Goal: Download file/media

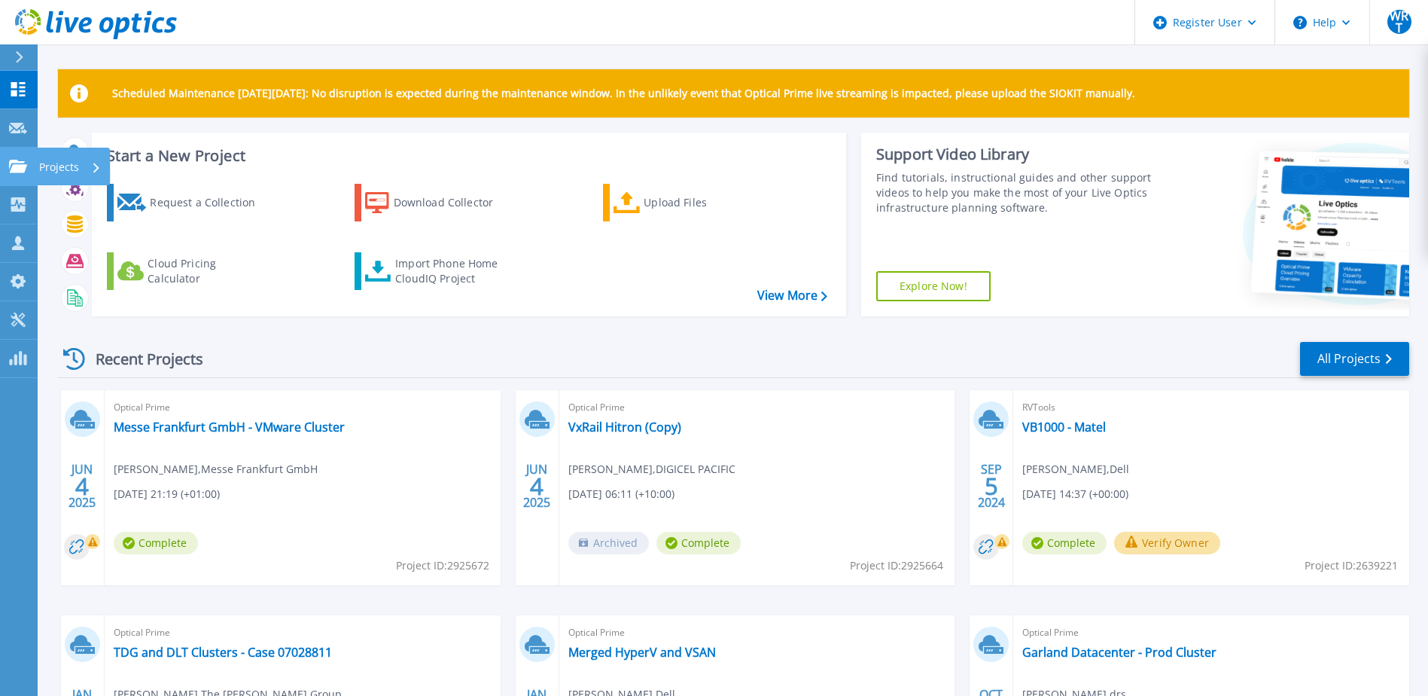
click at [8, 164] on link "Projects Projects" at bounding box center [19, 167] width 38 height 38
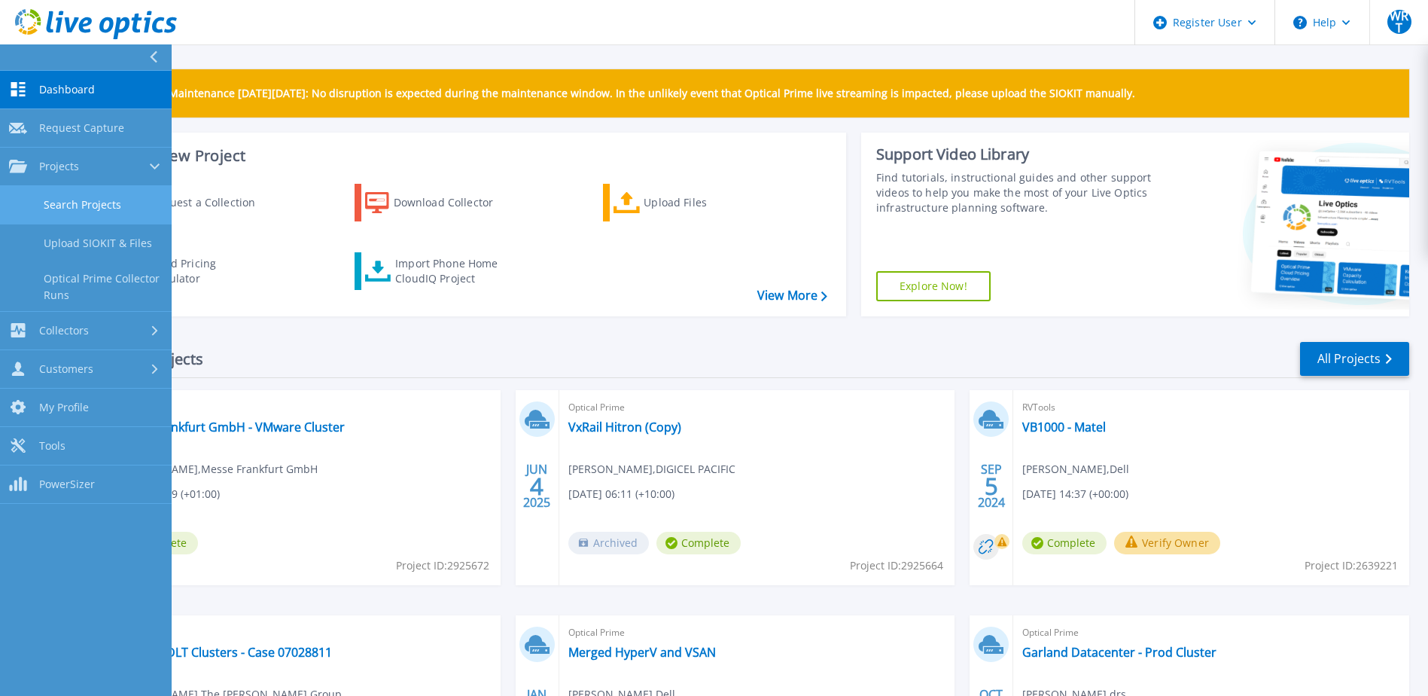
click at [83, 197] on link "Search Projects" at bounding box center [86, 205] width 172 height 38
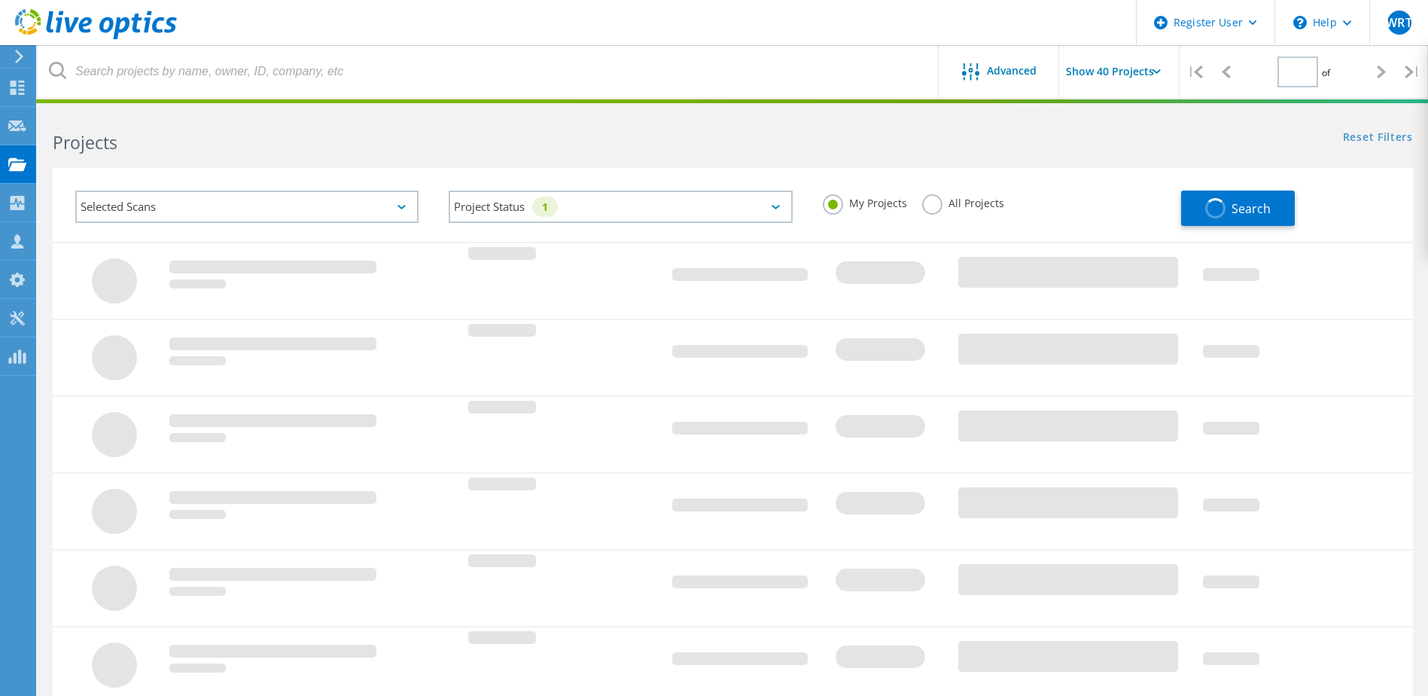
type input "1"
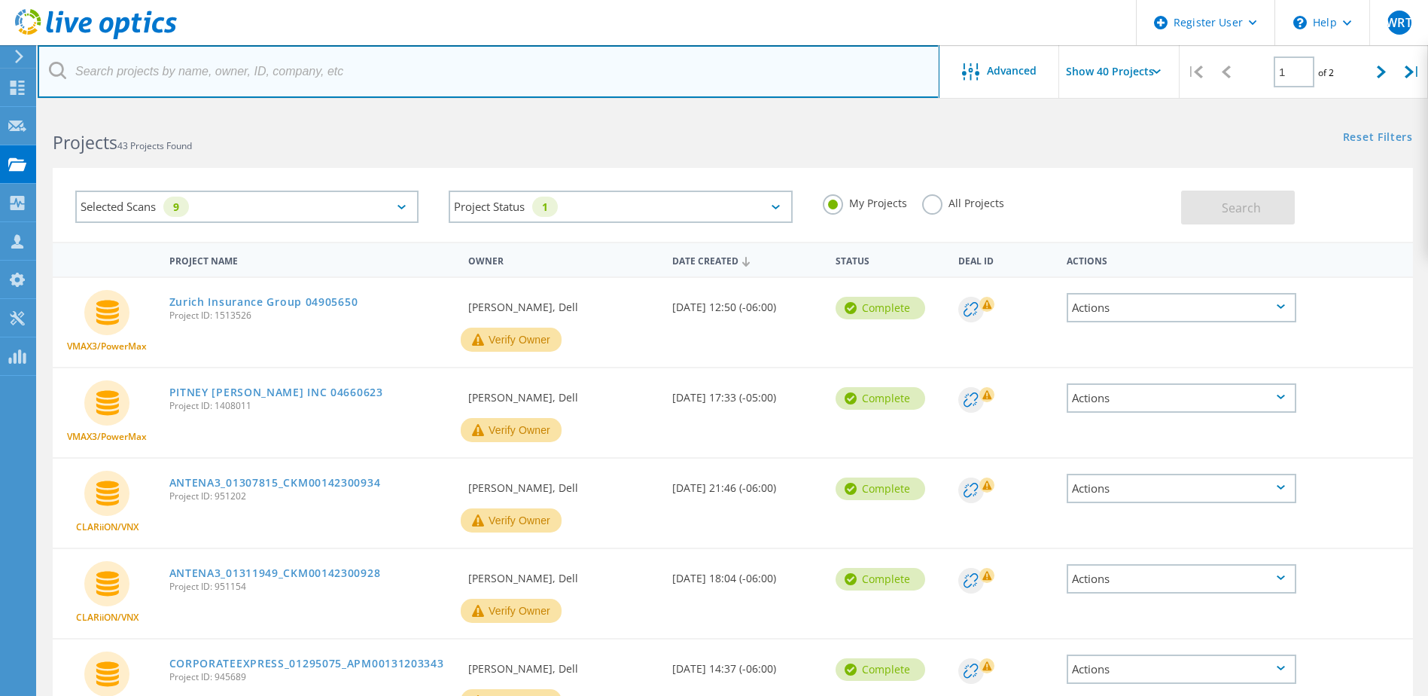
click at [279, 71] on input "text" at bounding box center [489, 71] width 902 height 53
paste input "3047259"
type input "3047259"
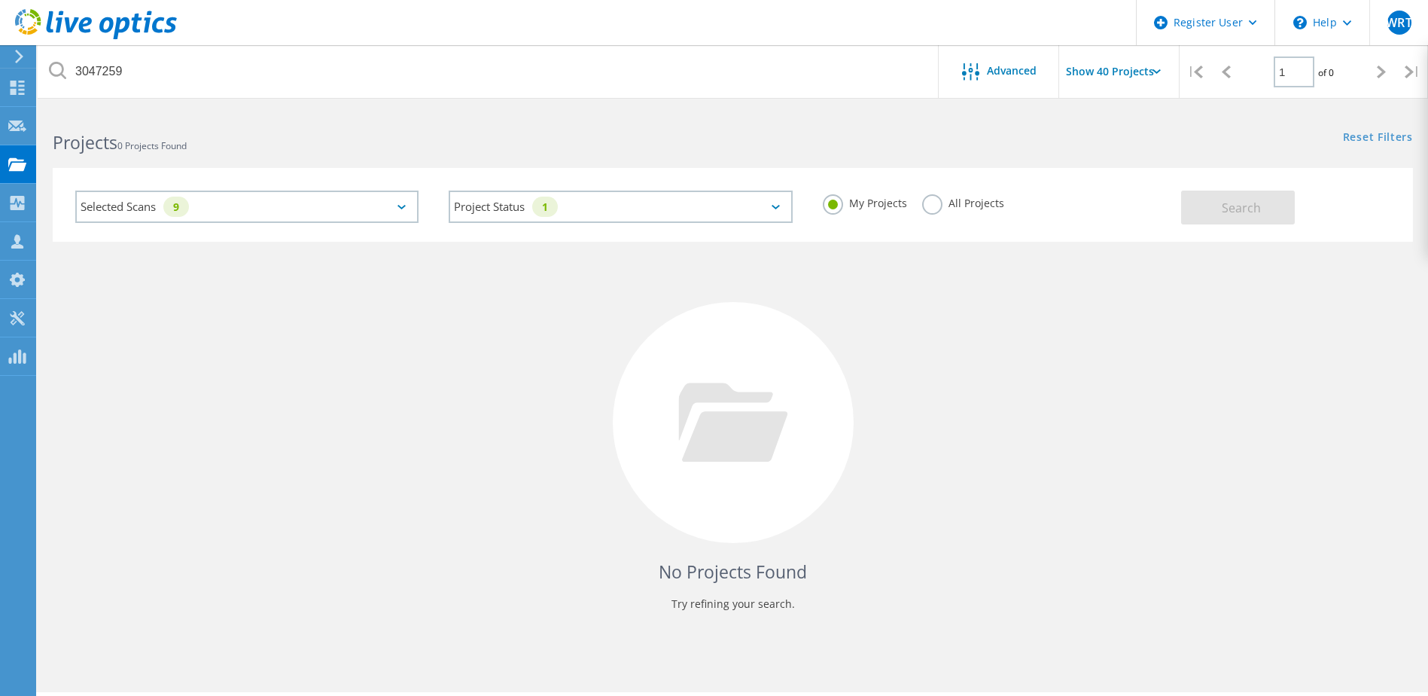
click at [920, 201] on div "My Projects All Projects" at bounding box center [994, 203] width 373 height 56
click at [925, 201] on label "All Projects" at bounding box center [963, 201] width 82 height 14
click at [0, 0] on input "All Projects" at bounding box center [0, 0] width 0 height 0
click at [1239, 215] on span "Search" at bounding box center [1241, 207] width 39 height 17
click at [413, 211] on div "Selected Scans 9" at bounding box center [246, 206] width 343 height 32
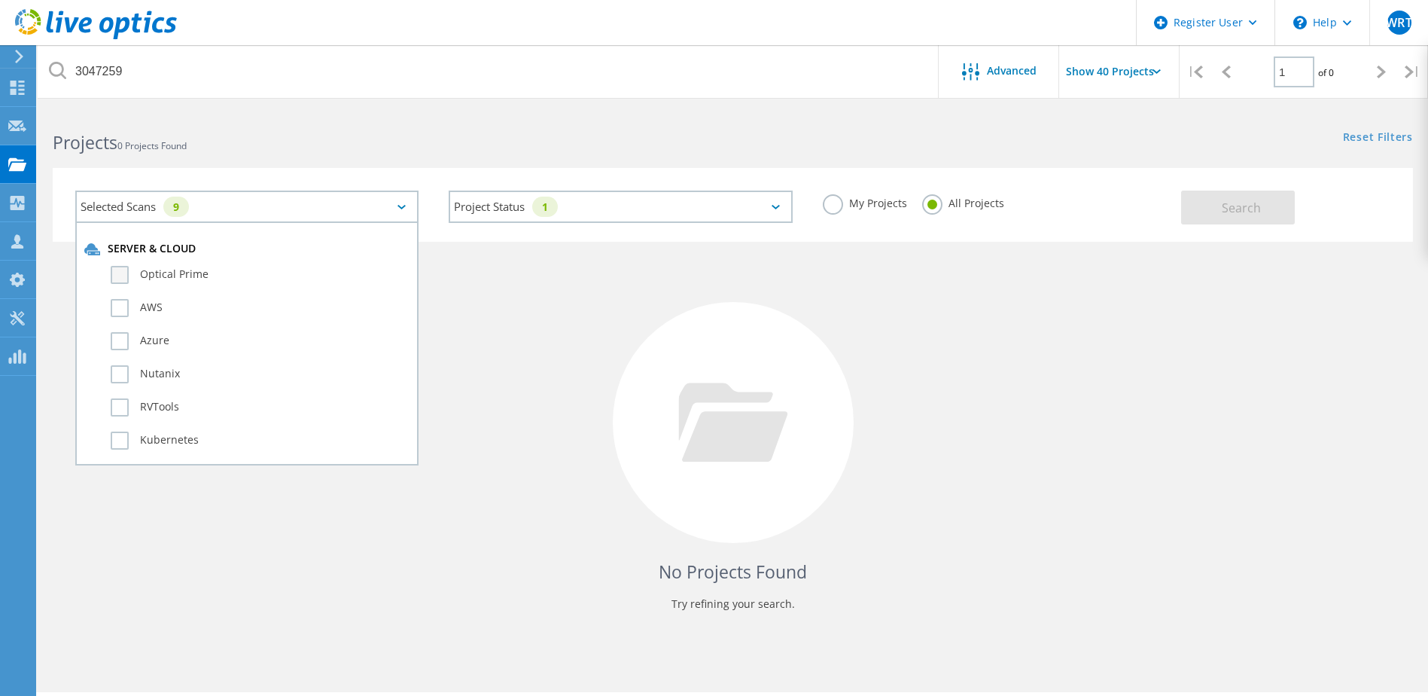
click at [224, 276] on label "Optical Prime" at bounding box center [260, 275] width 299 height 18
click at [0, 0] on input "Optical Prime" at bounding box center [0, 0] width 0 height 0
click at [1246, 190] on button "Search" at bounding box center [1238, 207] width 114 height 34
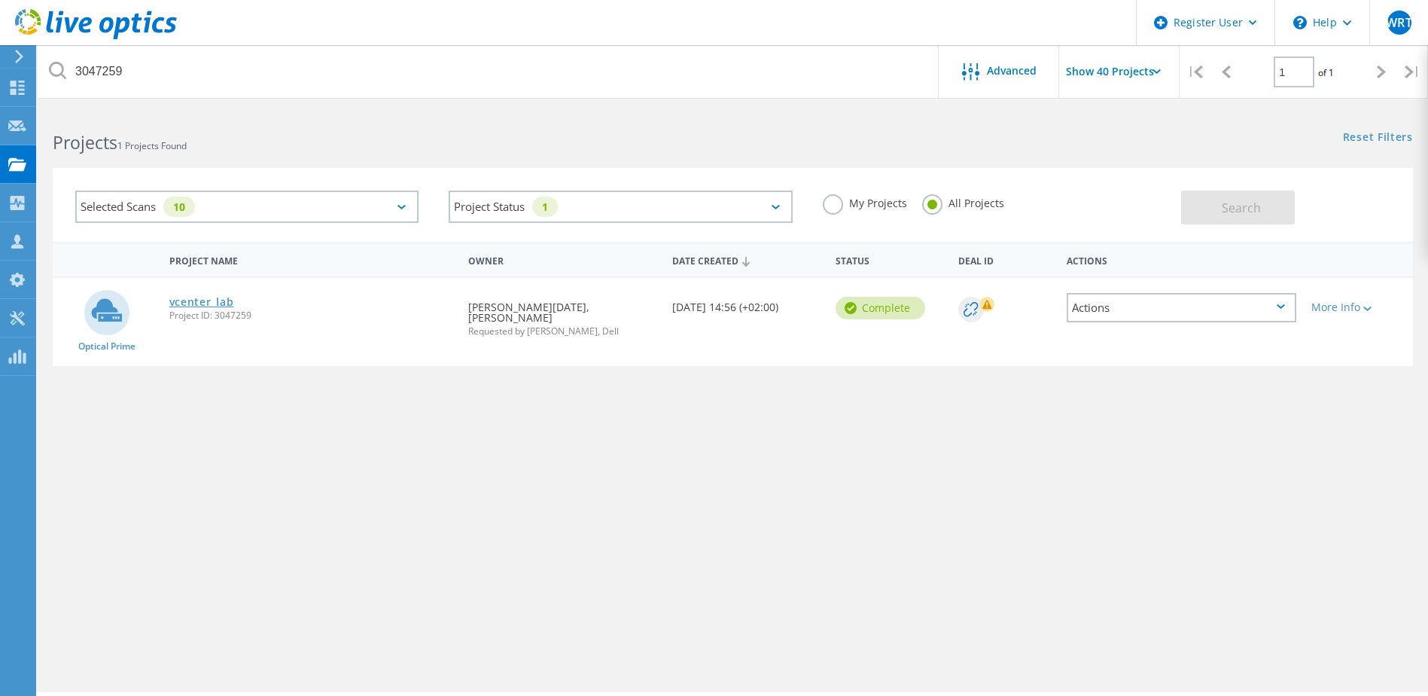
click at [207, 300] on link "vcenter_lab" at bounding box center [201, 302] width 65 height 11
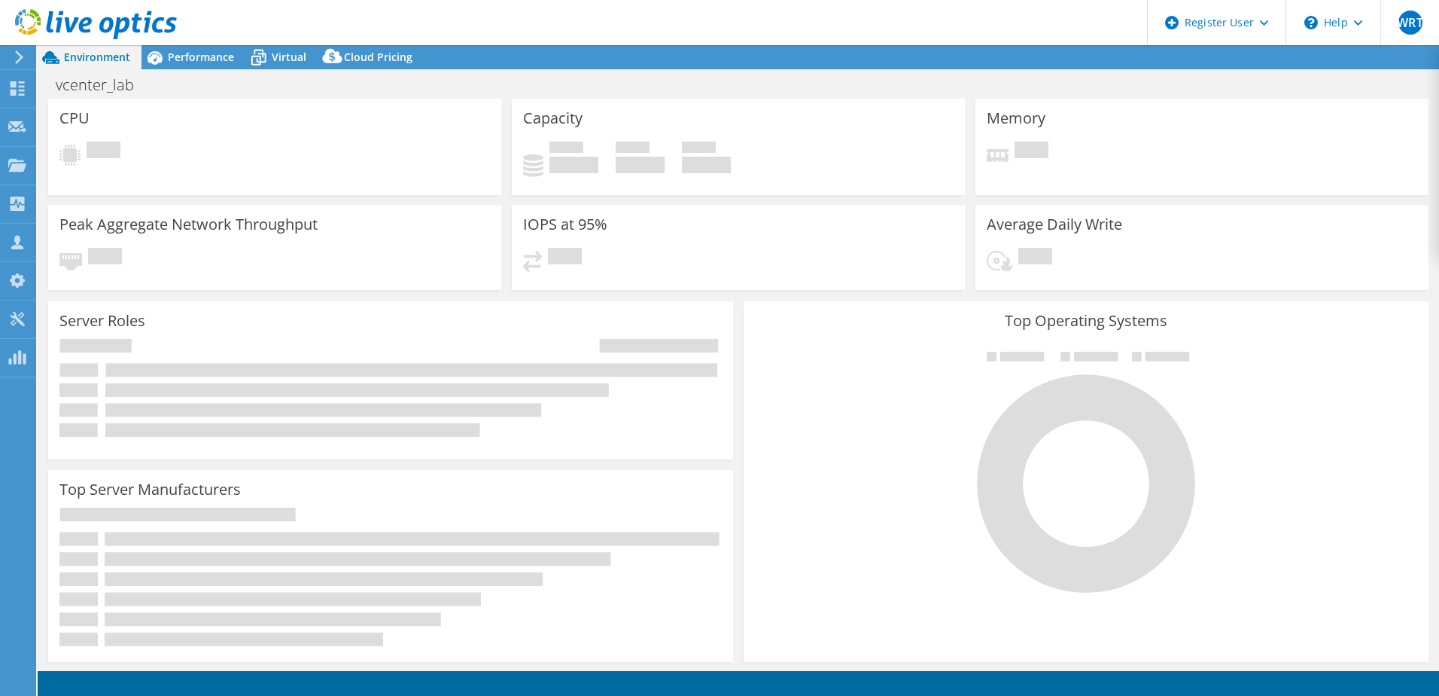
select select "USD"
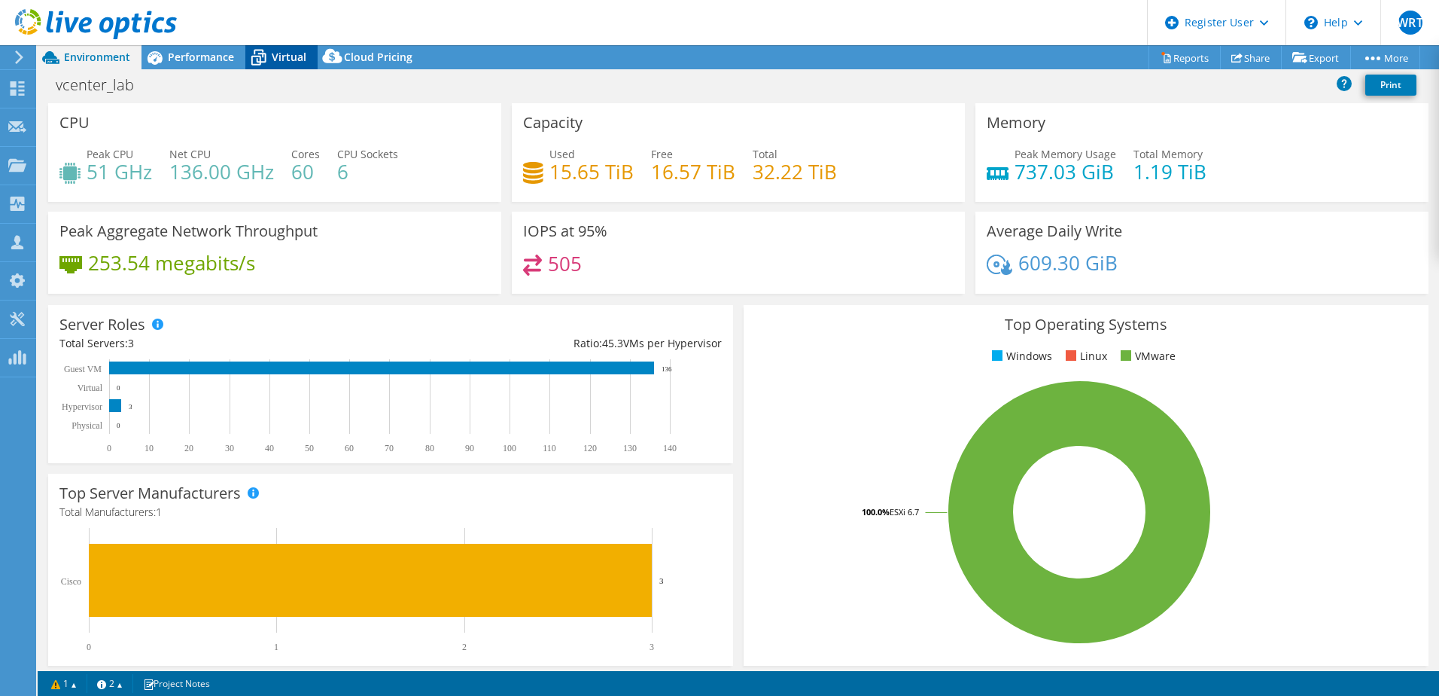
click at [279, 59] on span "Virtual" at bounding box center [289, 57] width 35 height 14
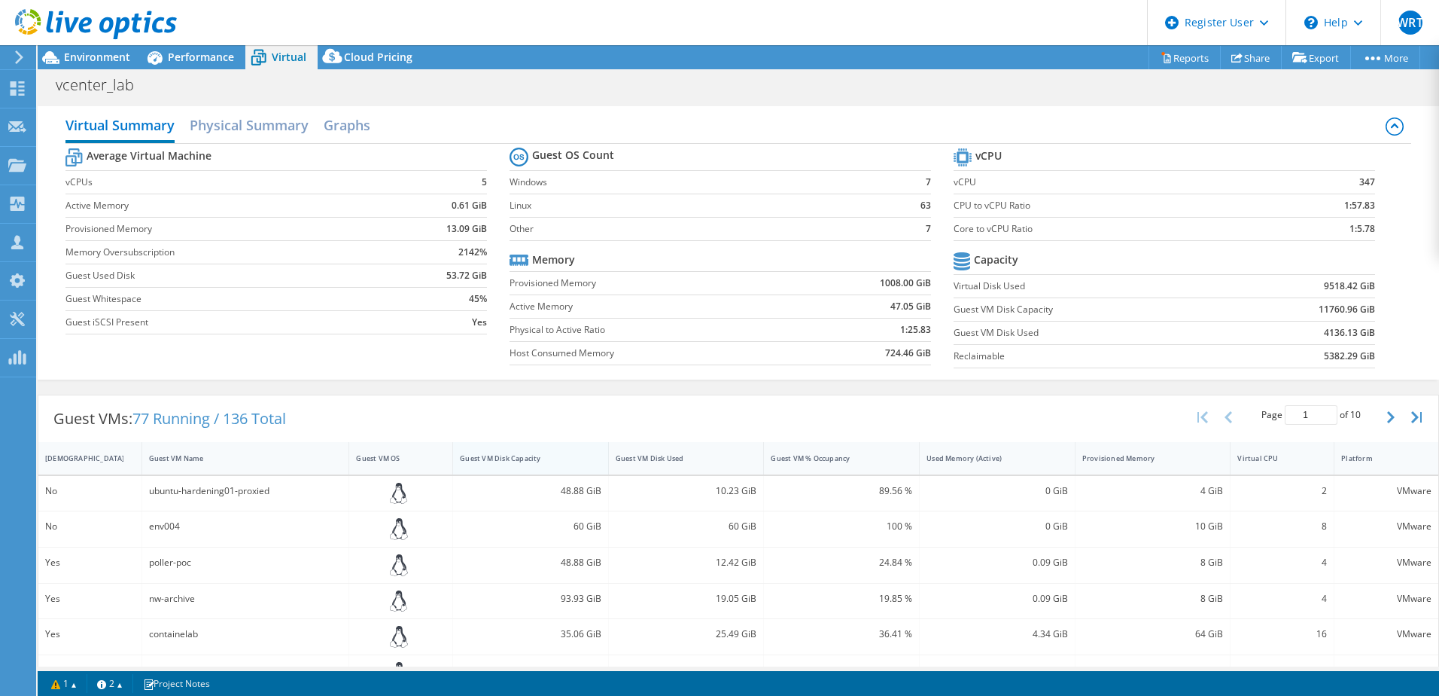
click at [517, 460] on div "Guest VM Disk Capacity" at bounding box center [521, 458] width 123 height 10
click at [528, 471] on div "Guest VM Disk Capacity" at bounding box center [531, 458] width 156 height 32
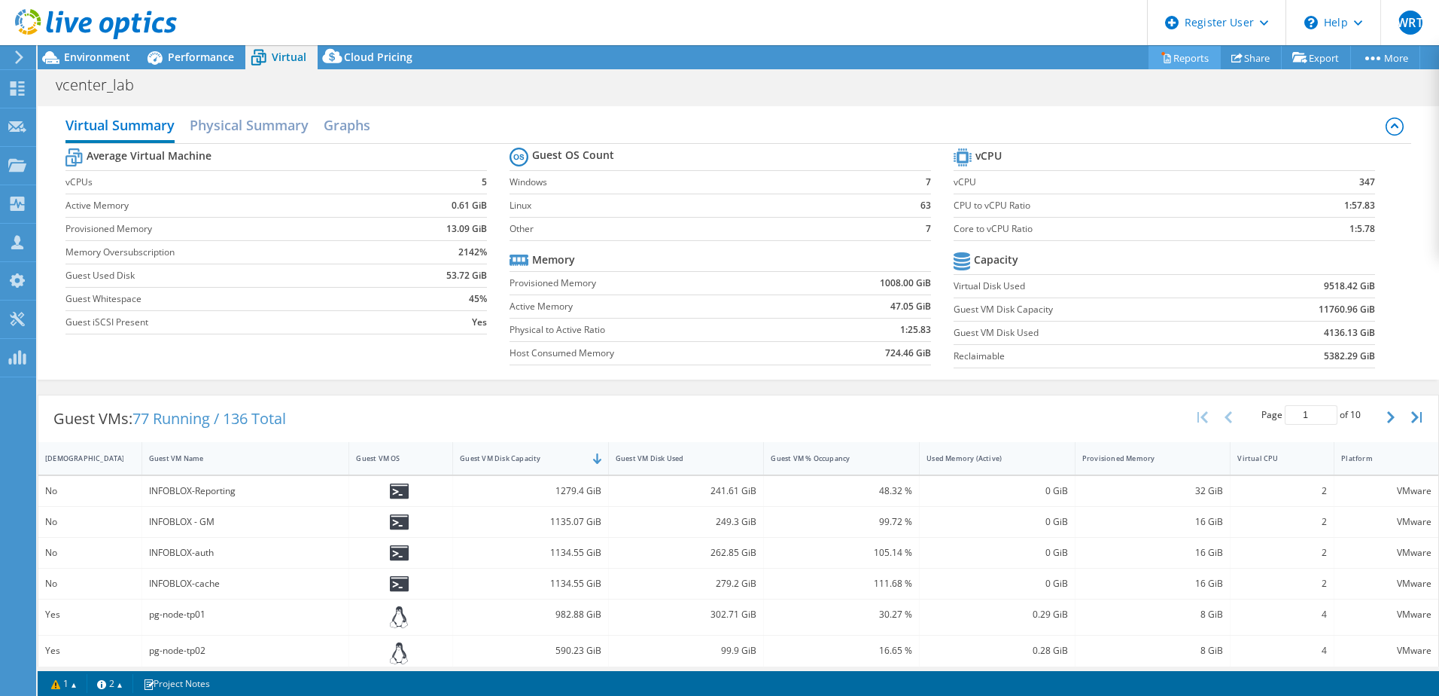
click at [1182, 66] on link "Reports" at bounding box center [1185, 57] width 72 height 23
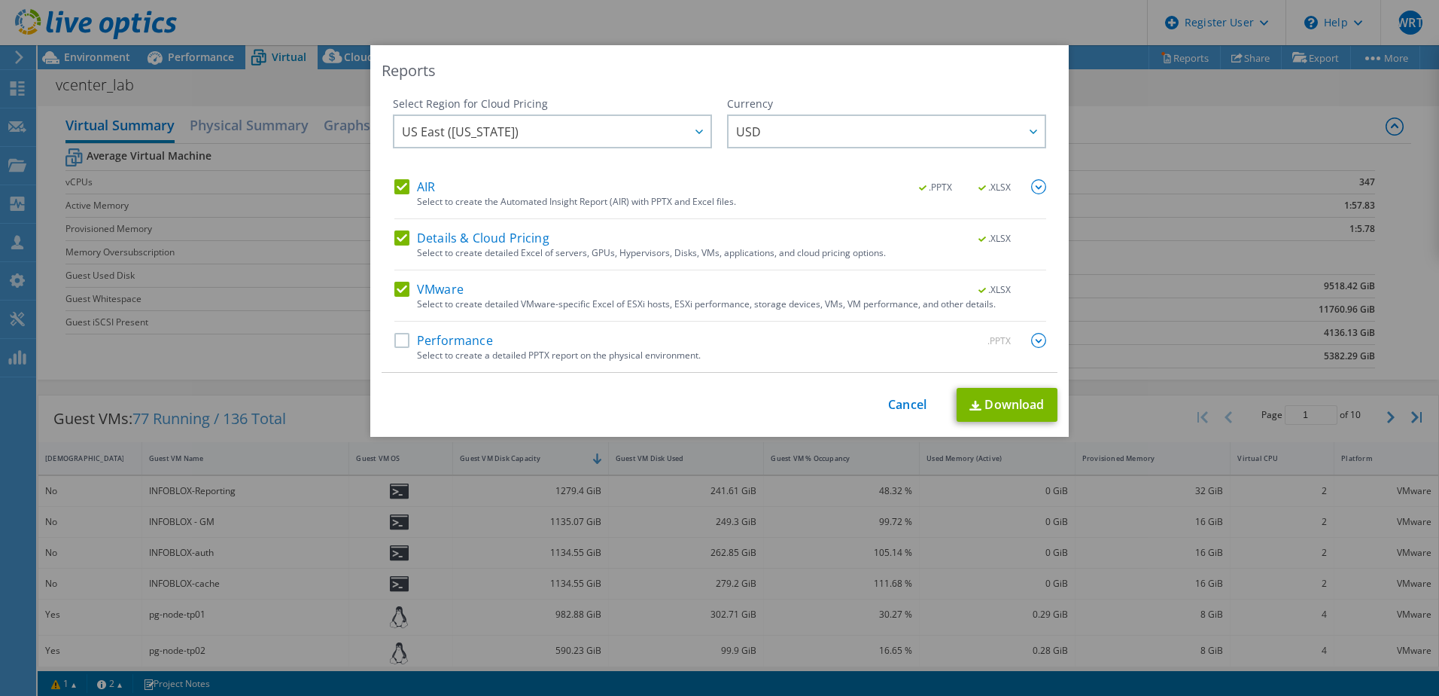
drag, startPoint x: 428, startPoint y: 299, endPoint x: 431, endPoint y: 287, distance: 12.4
click at [429, 299] on div "Select to create detailed VMware-specific Excel of ESXi hosts, ESXi performance…" at bounding box center [731, 304] width 629 height 11
click at [418, 193] on label "AIR" at bounding box center [414, 186] width 41 height 15
click at [0, 0] on input "AIR" at bounding box center [0, 0] width 0 height 0
click at [420, 292] on label "VMware" at bounding box center [428, 289] width 69 height 15
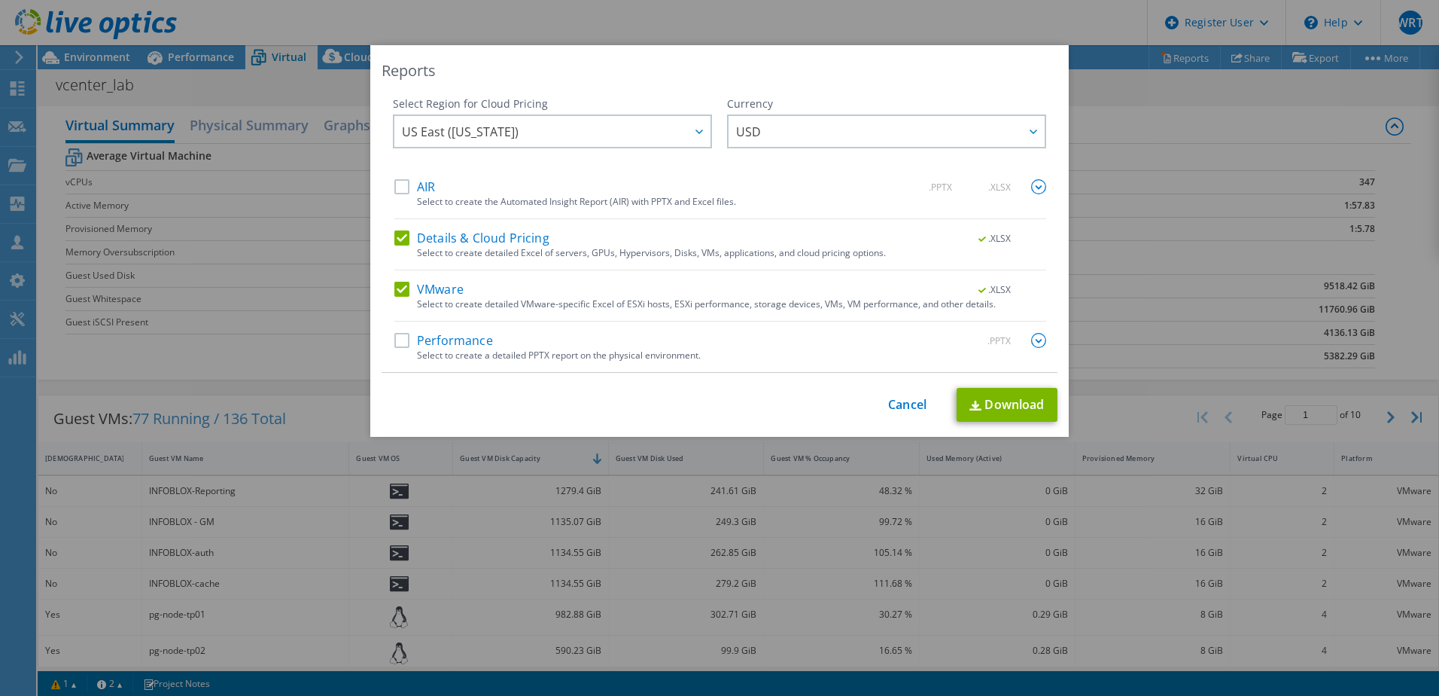
click at [0, 0] on input "VMware" at bounding box center [0, 0] width 0 height 0
click at [989, 405] on link "Download" at bounding box center [1007, 405] width 101 height 34
click at [951, 24] on div "Reports Select Region for Cloud Pricing Asia Pacific ([GEOGRAPHIC_DATA]) [GEOGR…" at bounding box center [719, 348] width 1439 height 696
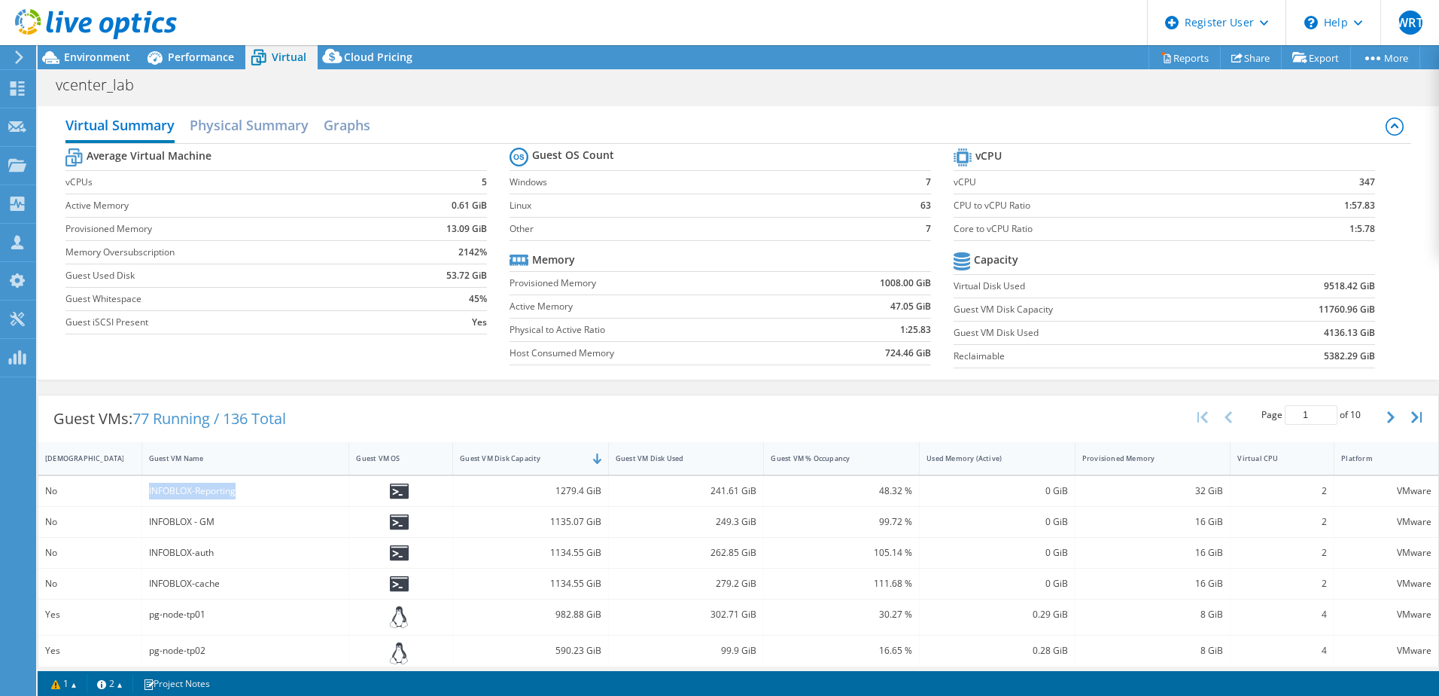
drag, startPoint x: 249, startPoint y: 486, endPoint x: 145, endPoint y: 492, distance: 104.8
click at [145, 492] on div "INFOBLOX-Reporting" at bounding box center [246, 491] width 208 height 30
copy div "INFOBLOX-Reporting"
